Goal: Task Accomplishment & Management: Use online tool/utility

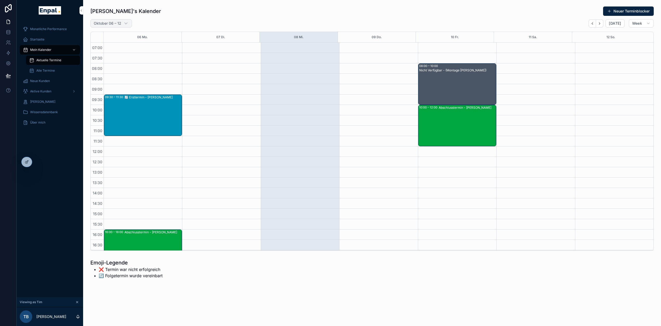
scroll to position [101, 0]
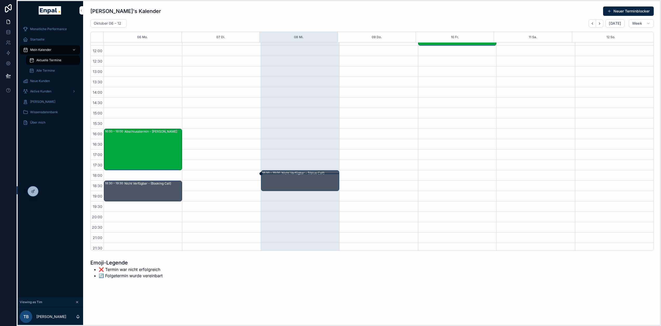
drag, startPoint x: 18, startPoint y: 161, endPoint x: 37, endPoint y: 193, distance: 36.5
click at [23, 192] on icon at bounding box center [25, 191] width 4 height 4
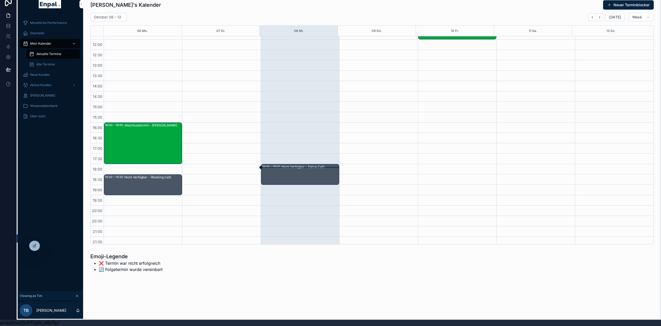
drag, startPoint x: 19, startPoint y: 194, endPoint x: 22, endPoint y: 235, distance: 41.1
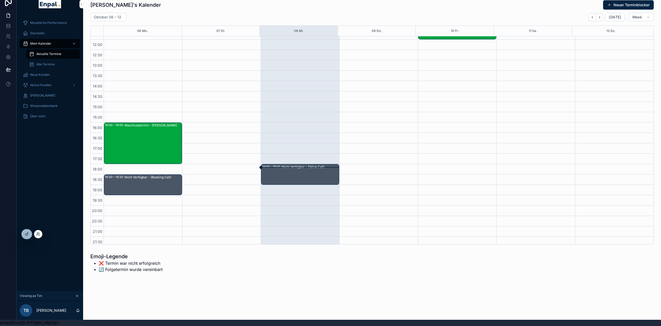
click at [45, 196] on div "Monatliche Performance Startseite Mein Kalender Aktuelle Termine Alle Termine N…" at bounding box center [50, 153] width 67 height 277
click at [38, 235] on icon at bounding box center [38, 234] width 4 height 4
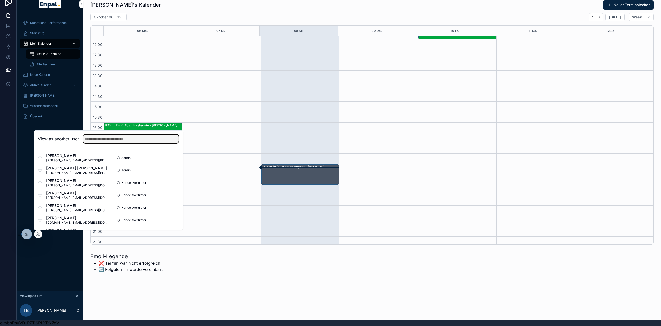
drag, startPoint x: 103, startPoint y: 142, endPoint x: 105, endPoint y: 139, distance: 3.7
click at [103, 141] on input "text" at bounding box center [131, 139] width 96 height 8
drag, startPoint x: 130, startPoint y: 157, endPoint x: 116, endPoint y: 158, distance: 13.8
click at [116, 158] on div "Admin Select" at bounding box center [143, 158] width 70 height 8
click at [113, 142] on input "text" at bounding box center [131, 139] width 96 height 8
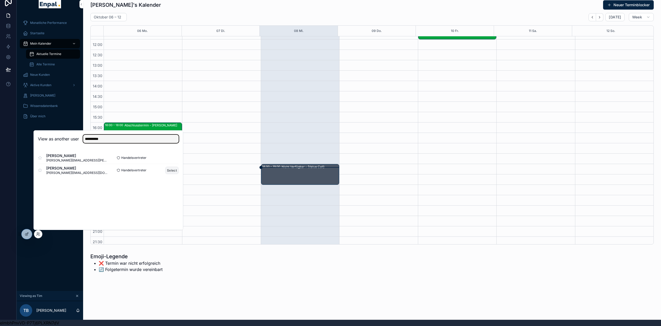
type input "**********"
click at [174, 169] on button "Select" at bounding box center [172, 171] width 14 height 8
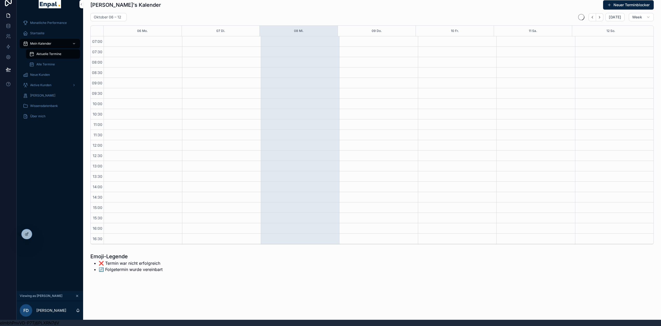
scroll to position [101, 0]
click at [51, 162] on div "Monatliche Performance Startseite Mein Kalender Aktuelle Termine Alle Termine N…" at bounding box center [50, 153] width 67 height 277
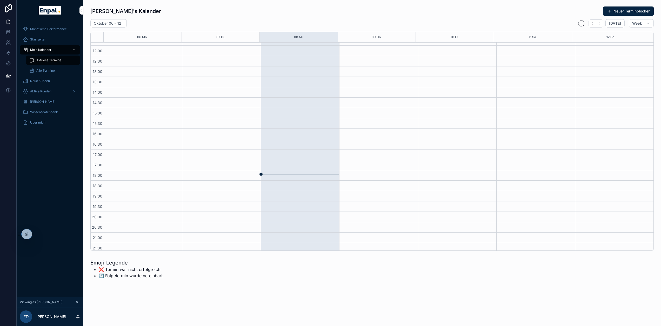
click at [44, 41] on div "Startseite" at bounding box center [50, 39] width 54 height 8
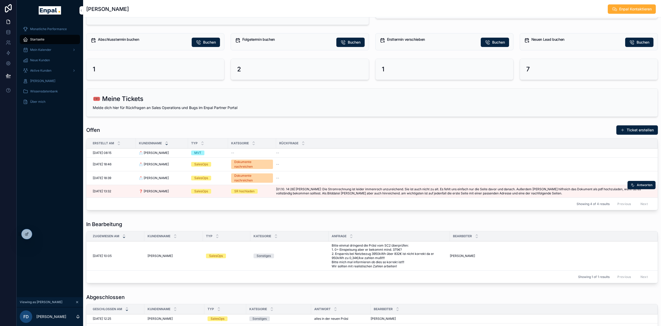
scroll to position [338, 0]
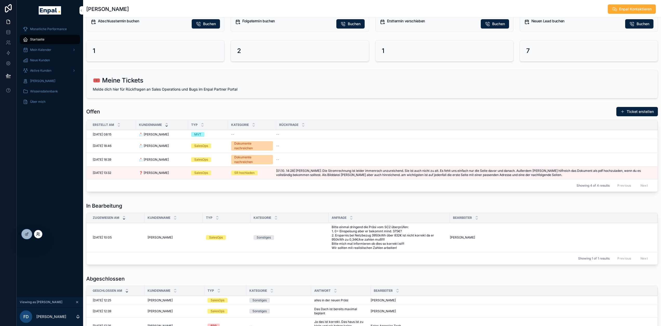
click at [38, 234] on icon at bounding box center [37, 233] width 1 height 1
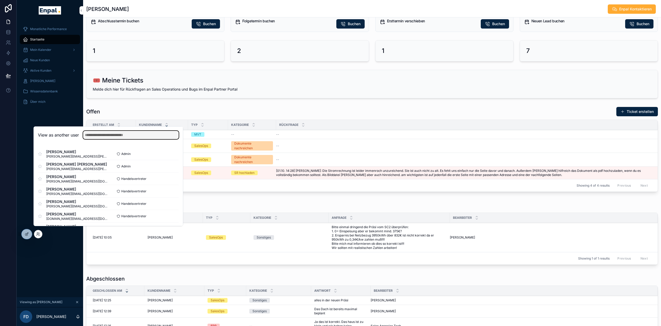
click at [104, 138] on input "text" at bounding box center [131, 135] width 96 height 8
type input "****"
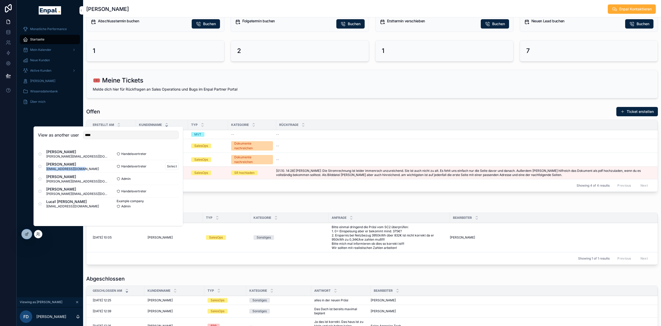
drag, startPoint x: 45, startPoint y: 174, endPoint x: 83, endPoint y: 171, distance: 38.0
click at [83, 171] on div "Luca Stromann lstromann99@gmail.com" at bounding box center [73, 166] width 70 height 9
copy span "lstromann99@gmail.com"
click at [170, 170] on button "Select" at bounding box center [172, 167] width 14 height 8
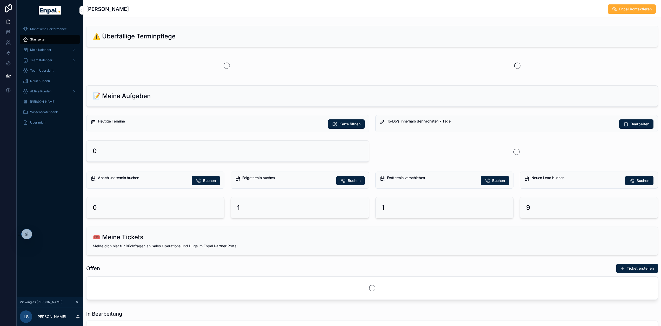
click at [34, 181] on div "Monatliche Performance Startseite Mein Kalender Team Kalender Team Übersicht Ne…" at bounding box center [50, 159] width 67 height 277
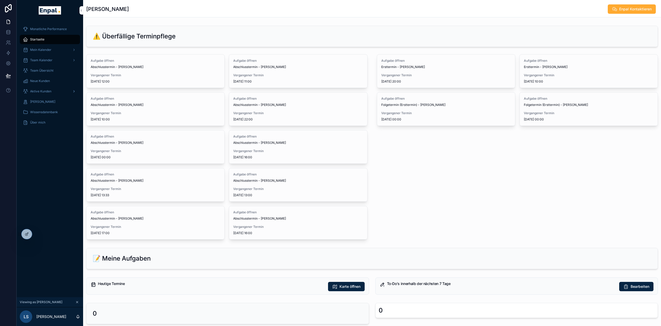
click at [49, 92] on span "Aktive Kunden" at bounding box center [40, 91] width 21 height 4
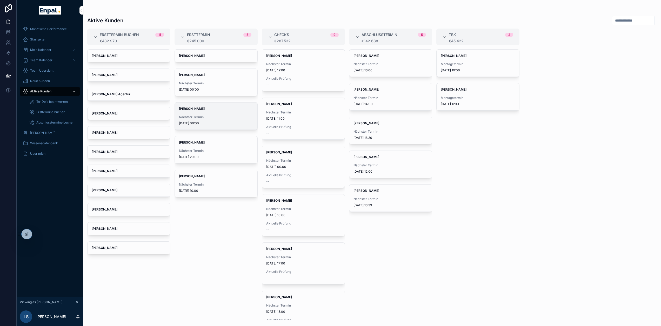
click at [211, 111] on div "[PERSON_NAME] Nächster Termin [DATE] 00:00" at bounding box center [216, 116] width 83 height 27
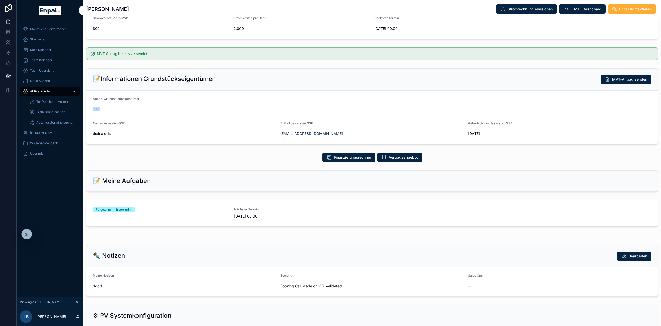
scroll to position [104, 0]
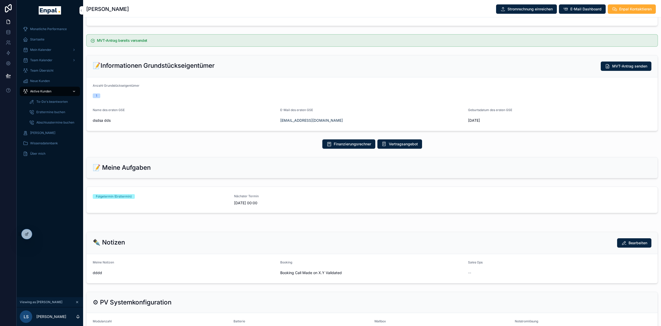
click at [41, 89] on span "Aktive Kunden" at bounding box center [40, 91] width 21 height 4
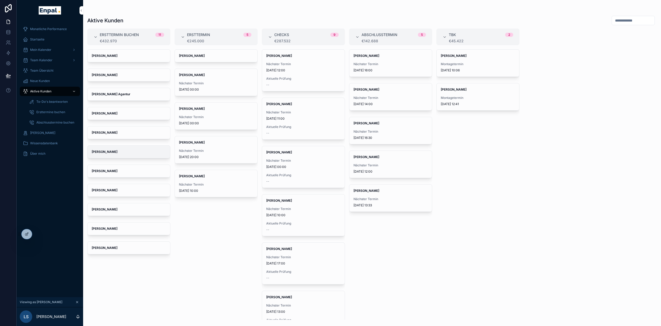
click at [133, 150] on span "[PERSON_NAME]" at bounding box center [129, 152] width 74 height 4
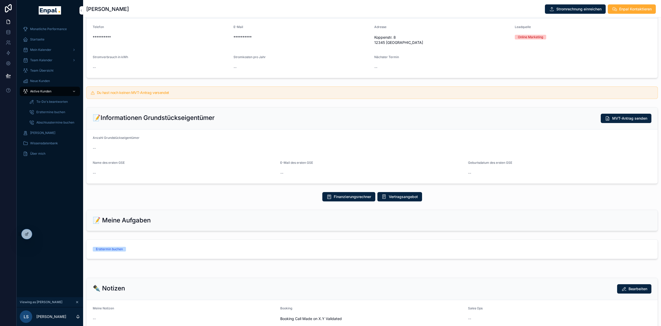
scroll to position [52, 0]
drag, startPoint x: 106, startPoint y: 219, endPoint x: 176, endPoint y: 220, distance: 69.9
click at [176, 220] on div "📝 Meine Aufgaben" at bounding box center [372, 220] width 559 height 8
click at [177, 219] on div "📝 Meine Aufgaben" at bounding box center [372, 220] width 559 height 8
click at [151, 249] on div "Ersttermin buchen" at bounding box center [160, 249] width 135 height 5
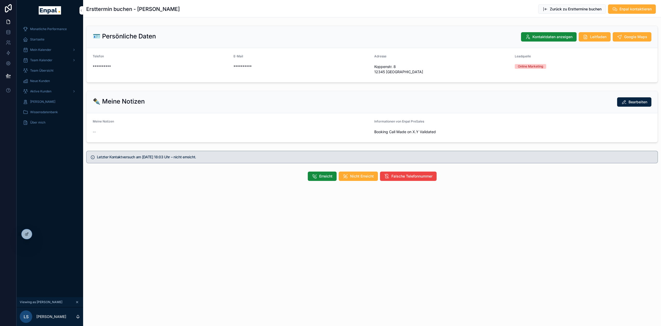
click at [191, 211] on div "**********" at bounding box center [372, 108] width 578 height 216
drag, startPoint x: 91, startPoint y: 10, endPoint x: 153, endPoint y: 10, distance: 62.1
click at [152, 10] on h1 "Ersttermin buchen - [PERSON_NAME]" at bounding box center [133, 8] width 94 height 7
click at [185, 10] on div "Ersttermin buchen - [PERSON_NAME] Zurück zu Ersttermine buchen Enpal kontaktier…" at bounding box center [372, 9] width 572 height 10
drag, startPoint x: 101, startPoint y: 37, endPoint x: 177, endPoint y: 37, distance: 76.4
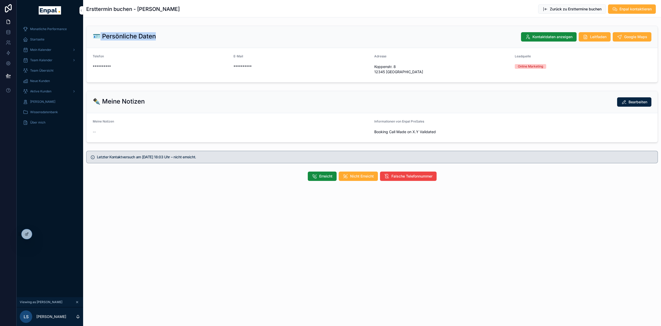
click at [177, 37] on div "🪪 Persönliche Daten Kontaktdaten anzeigen Leitfaden Google Maps" at bounding box center [372, 36] width 559 height 9
click at [560, 35] on span "Kontaktdaten anzeigen" at bounding box center [553, 36] width 40 height 5
click at [283, 66] on span "**********" at bounding box center [302, 66] width 137 height 5
click at [285, 93] on div "✒️ Meine Notizen Bearbeiten" at bounding box center [372, 102] width 571 height 22
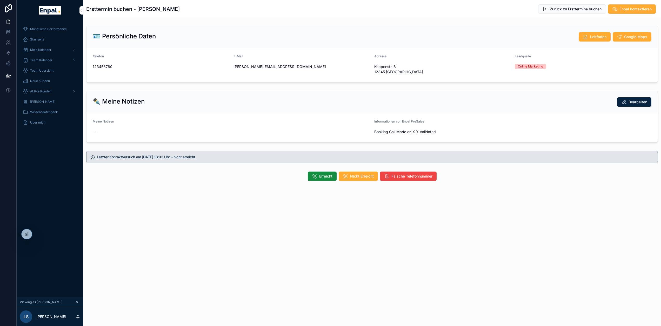
click at [247, 105] on div "✒️ Meine Notizen Bearbeiten" at bounding box center [372, 101] width 559 height 9
click at [325, 175] on span "Erreicht" at bounding box center [325, 176] width 13 height 5
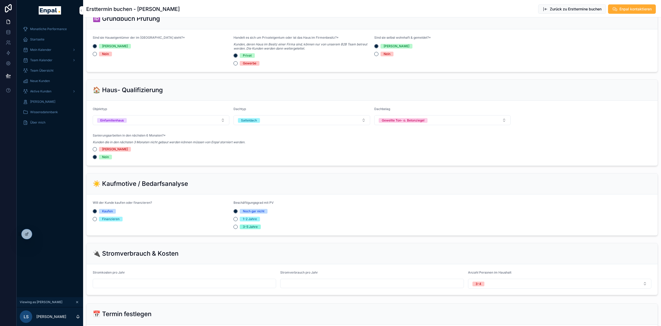
scroll to position [182, 0]
click at [494, 144] on form "Objekttyp Einfamilienhaus Dachtyp Satteldach Dachbelag Gewellte Ton- o. Betonzi…" at bounding box center [372, 132] width 571 height 65
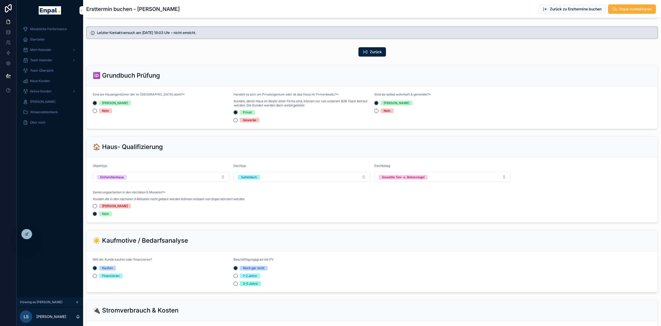
scroll to position [156, 0]
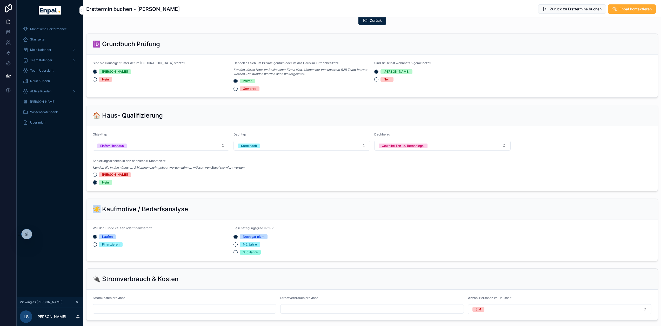
drag, startPoint x: 101, startPoint y: 211, endPoint x: 91, endPoint y: 210, distance: 9.5
click at [91, 210] on div "☀️ Kaufmotive / Bedarfsanalyse" at bounding box center [372, 209] width 571 height 21
click at [190, 207] on div "☀️ Kaufmotive / Bedarfsanalyse" at bounding box center [372, 209] width 559 height 8
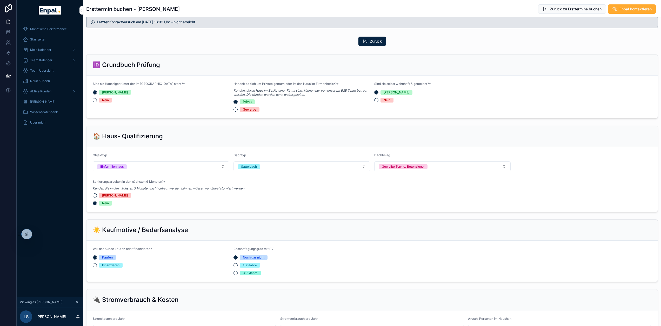
scroll to position [182, 0]
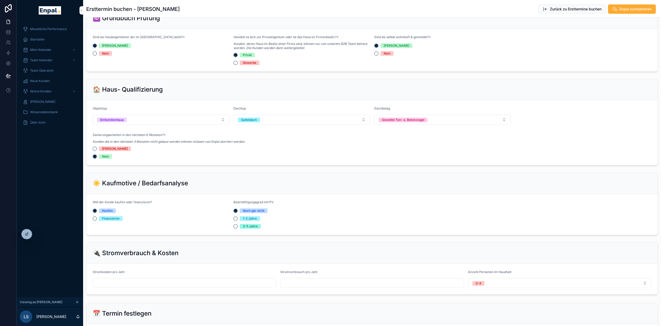
click at [318, 200] on form "Will der Kunde kaufen oder finanzieren? Kaufen Finanzieren Beschäftigungsgrad m…" at bounding box center [372, 214] width 571 height 41
drag, startPoint x: 281, startPoint y: 204, endPoint x: 228, endPoint y: 204, distance: 53.5
click at [228, 204] on form "Will der Kunde kaufen oder finanzieren? Kaufen Finanzieren Beschäftigungsgrad m…" at bounding box center [372, 214] width 571 height 41
click at [289, 203] on div "Beschäftigungsgrad mit PV" at bounding box center [302, 203] width 137 height 6
click at [294, 212] on div "Noch gar nicht" at bounding box center [302, 211] width 137 height 5
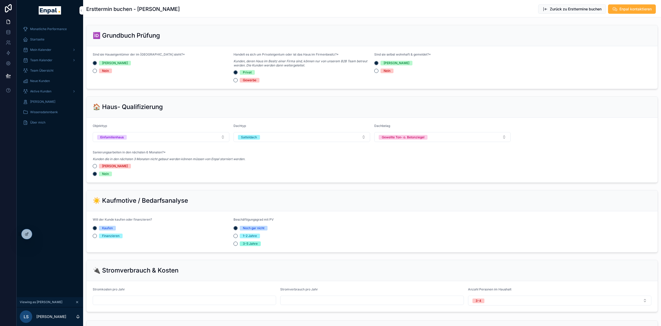
scroll to position [208, 0]
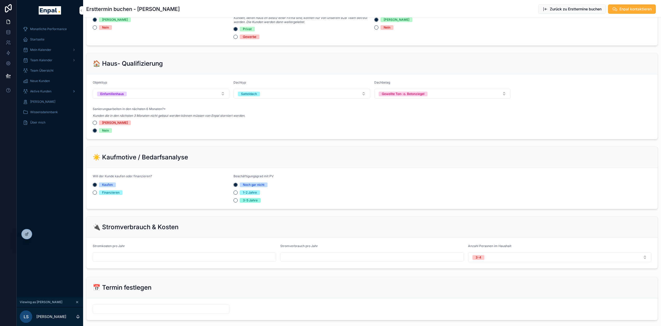
click at [43, 94] on div "Aktive Kunden" at bounding box center [50, 91] width 54 height 8
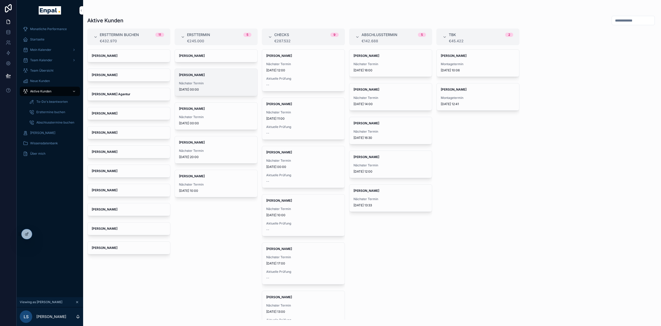
click at [196, 76] on strong "[PERSON_NAME]" at bounding box center [192, 75] width 26 height 4
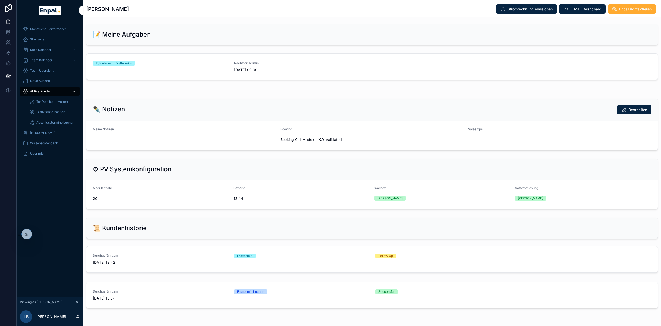
scroll to position [260, 0]
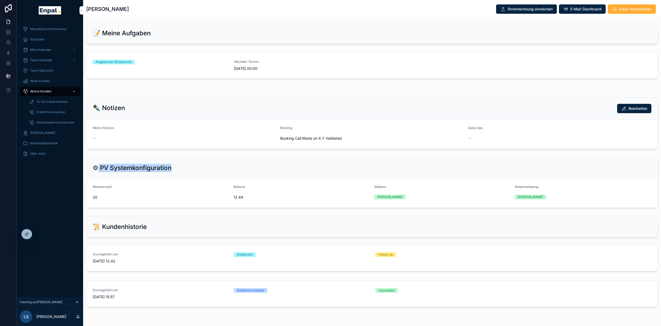
drag, startPoint x: 107, startPoint y: 168, endPoint x: 202, endPoint y: 166, distance: 94.9
click at [191, 167] on div "⚙ PV Systemkonfiguration" at bounding box center [372, 168] width 559 height 8
click at [202, 166] on div "⚙ PV Systemkonfiguration" at bounding box center [372, 168] width 559 height 8
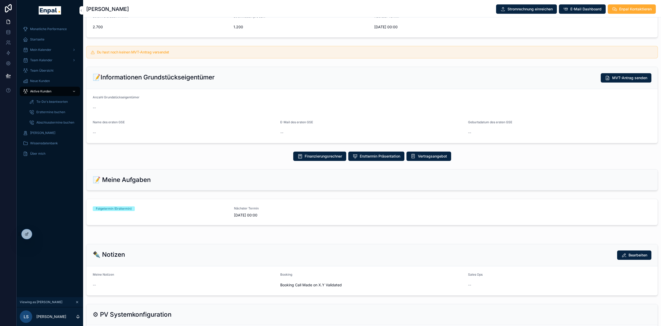
scroll to position [67, 0]
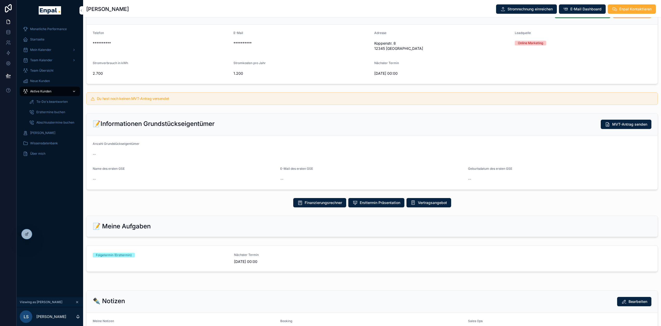
click at [49, 92] on span "Aktive Kunden" at bounding box center [40, 91] width 21 height 4
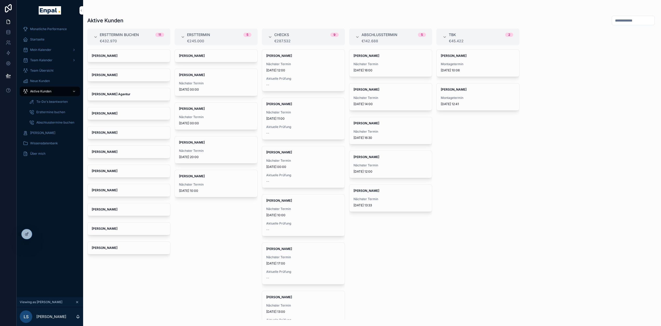
click at [233, 267] on div "[PERSON_NAME] [PERSON_NAME] Nächster Termin [DATE] 00:00 [PERSON_NAME] Nächster…" at bounding box center [216, 184] width 83 height 271
